Goal: Navigation & Orientation: Find specific page/section

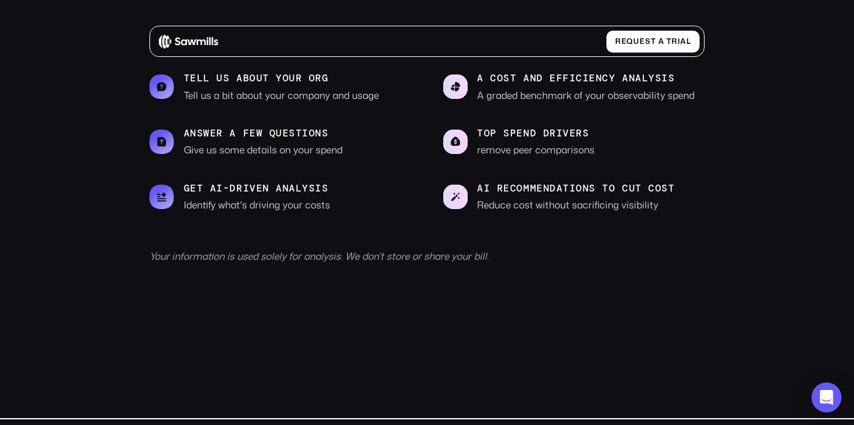
scroll to position [441, 0]
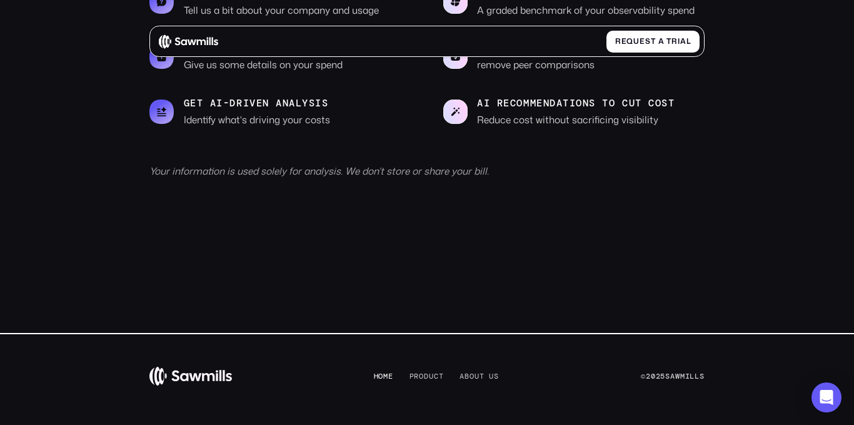
click at [383, 373] on span "m" at bounding box center [385, 375] width 5 height 9
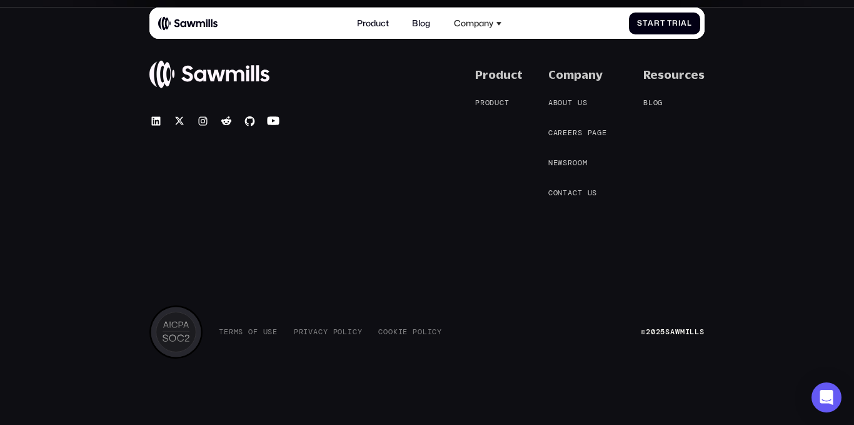
scroll to position [4845, 0]
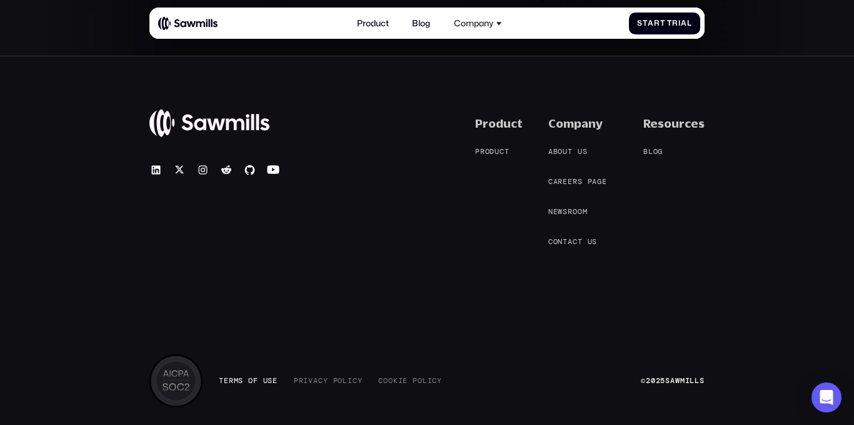
click at [253, 378] on span "o" at bounding box center [250, 380] width 5 height 9
